Goal: Communication & Community: Answer question/provide support

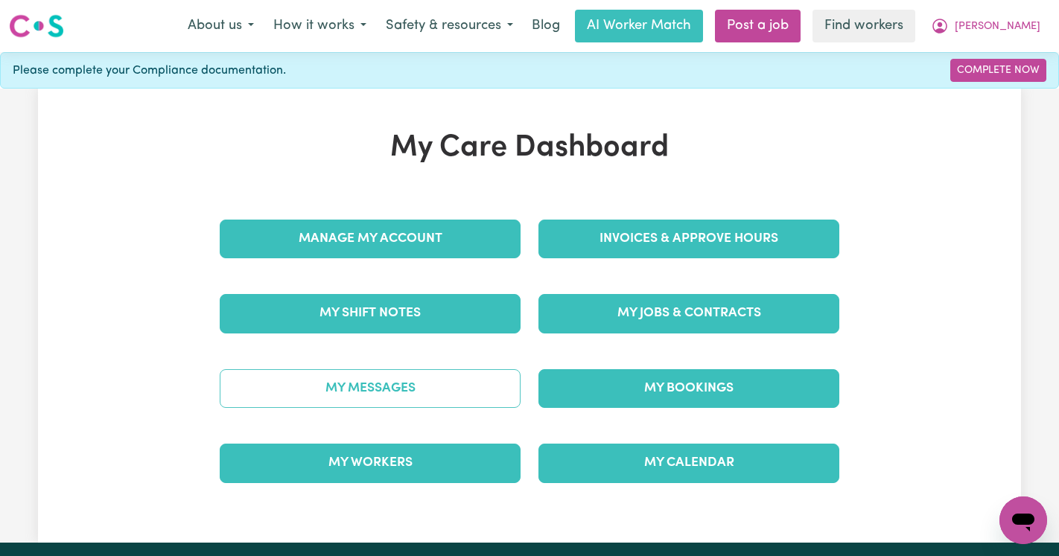
click at [338, 370] on link "My Messages" at bounding box center [370, 388] width 301 height 39
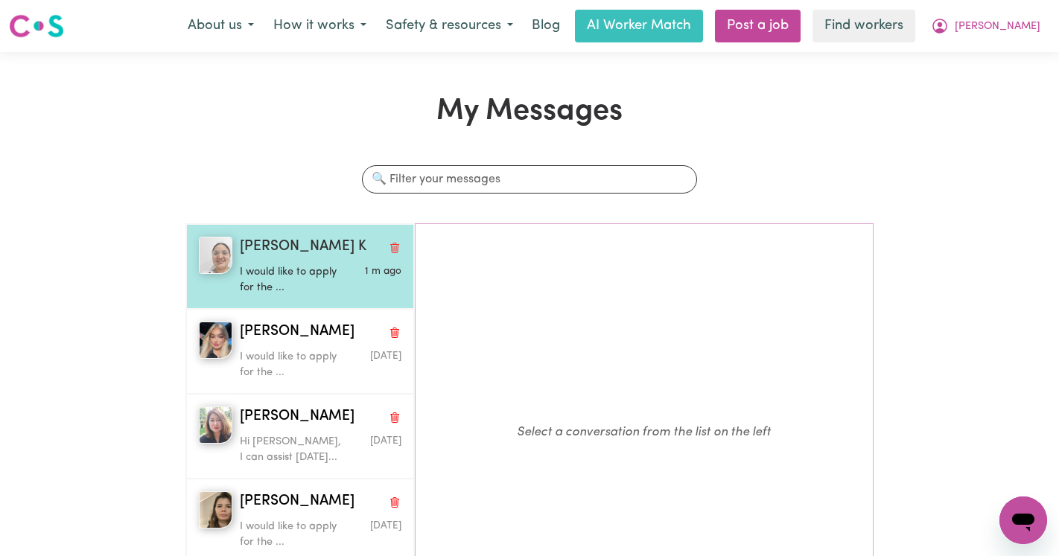
click at [244, 268] on p "I would like to apply for the ..." at bounding box center [294, 280] width 108 height 32
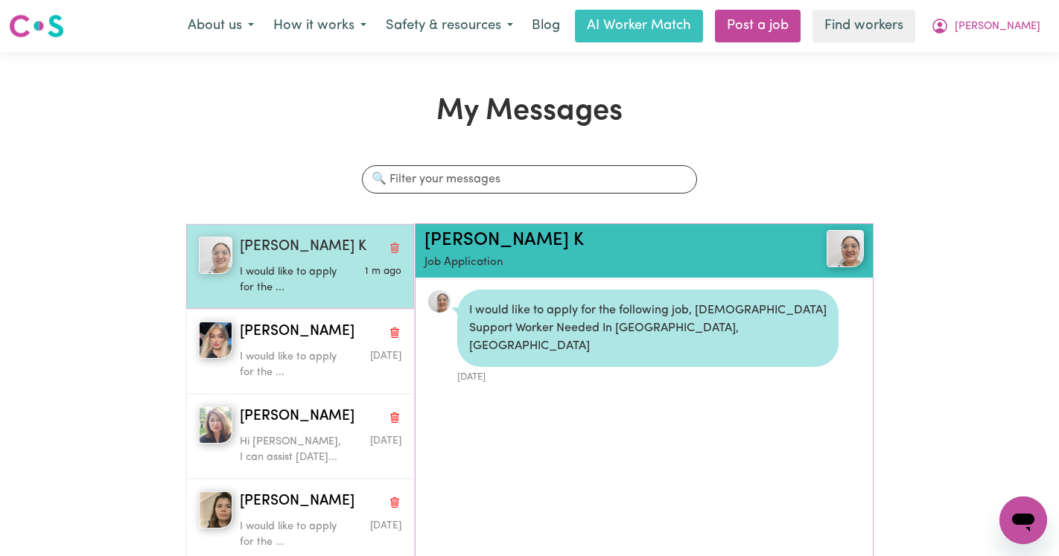
scroll to position [9, 0]
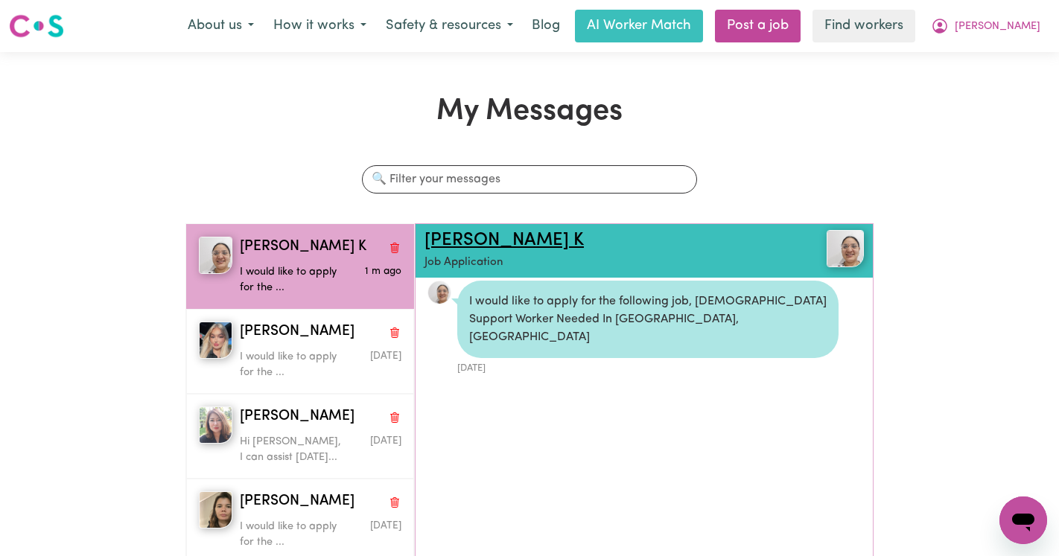
click at [459, 238] on link "[PERSON_NAME] K" at bounding box center [504, 241] width 159 height 18
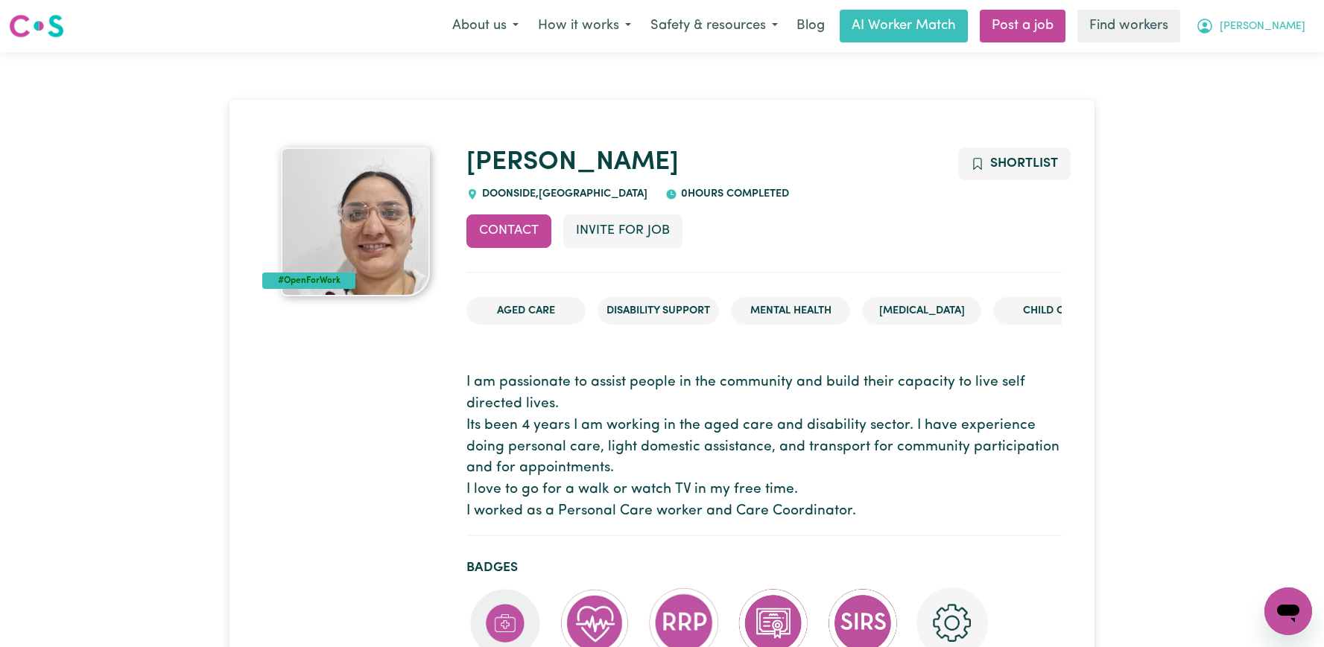
click at [1213, 18] on icon "My Account" at bounding box center [1205, 26] width 18 height 18
click at [1242, 89] on link "Logout" at bounding box center [1255, 86] width 118 height 28
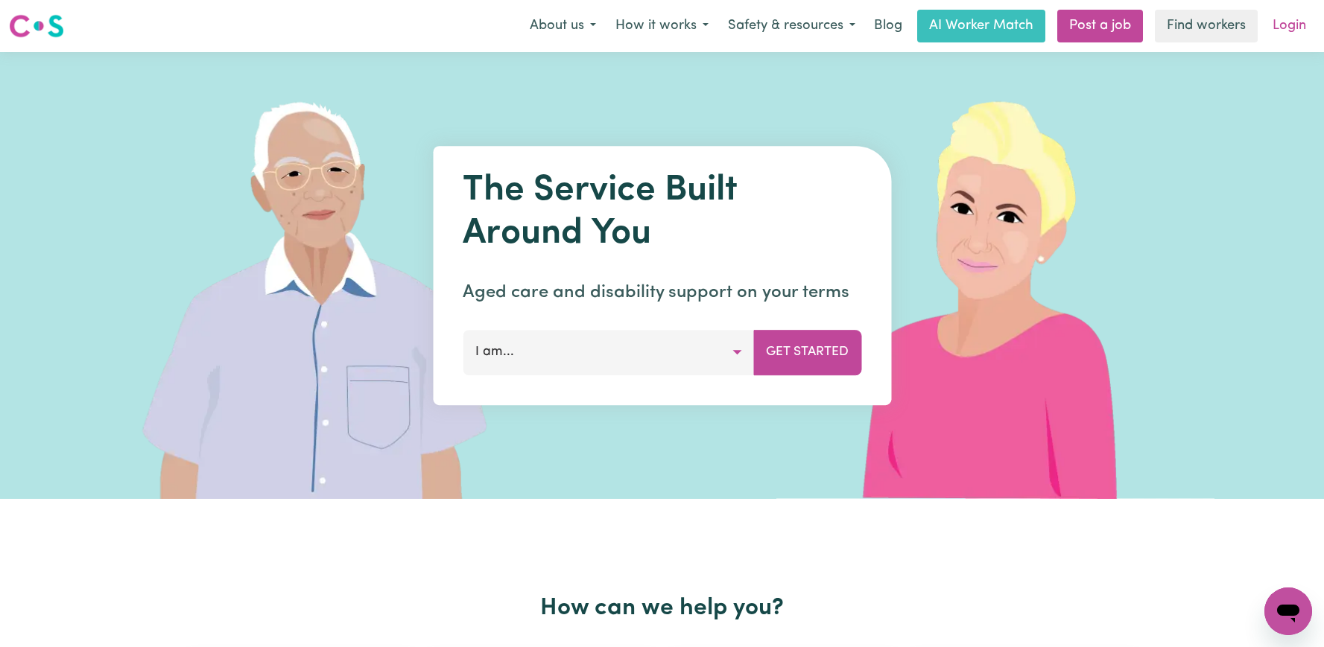
click at [1310, 25] on link "Login" at bounding box center [1288, 26] width 51 height 33
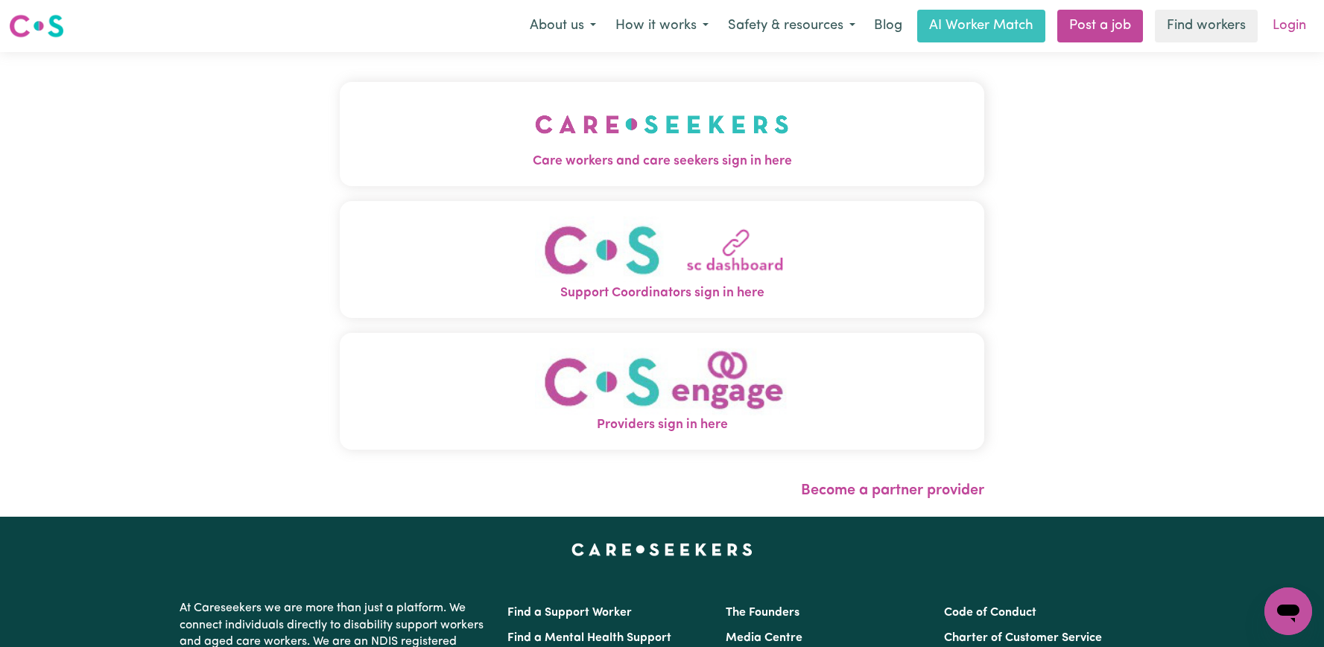
click at [1288, 25] on link "Login" at bounding box center [1288, 26] width 51 height 33
click at [869, 112] on button "Care workers and care seekers sign in here" at bounding box center [662, 134] width 644 height 104
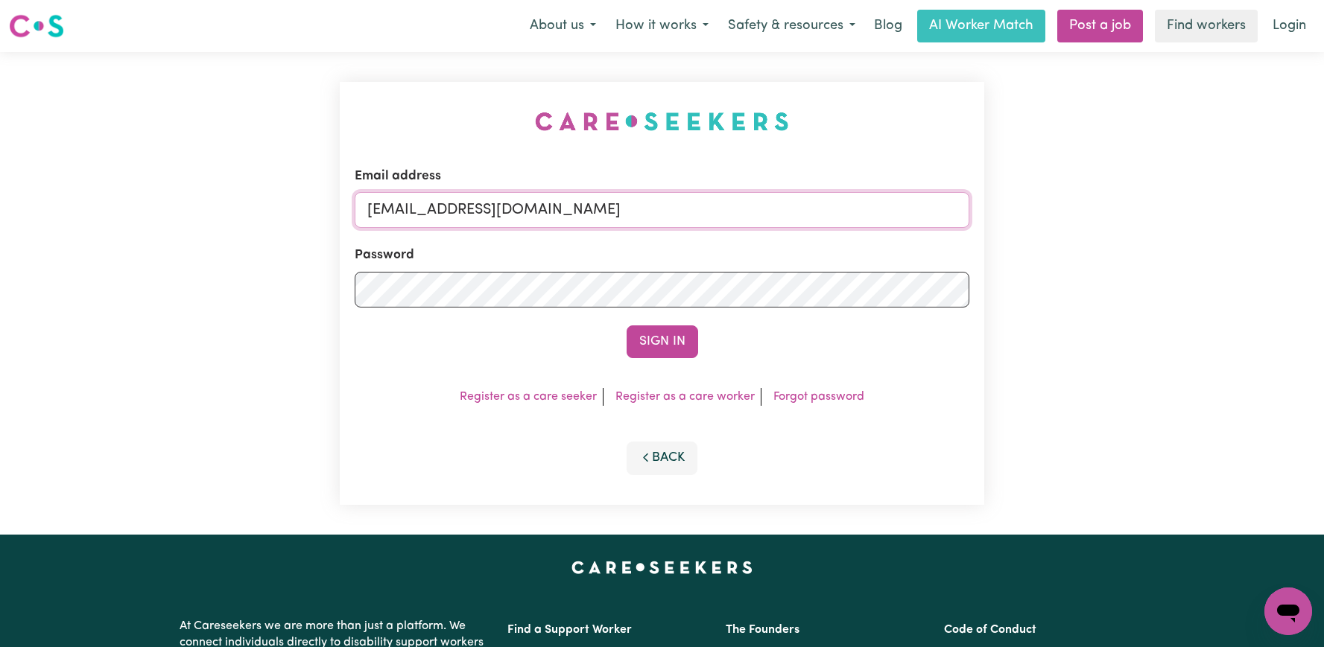
drag, startPoint x: 854, startPoint y: 210, endPoint x: 443, endPoint y: 211, distance: 411.2
click at [443, 211] on input "superuser~JudithRobsonHCK@careseekers.com.au" at bounding box center [662, 210] width 615 height 36
paste input "ShehranCF"
type input "superuser~ShehranCF@careseekers.com.au"
click at [626, 326] on button "Sign In" at bounding box center [662, 342] width 72 height 33
